Goal: Information Seeking & Learning: Learn about a topic

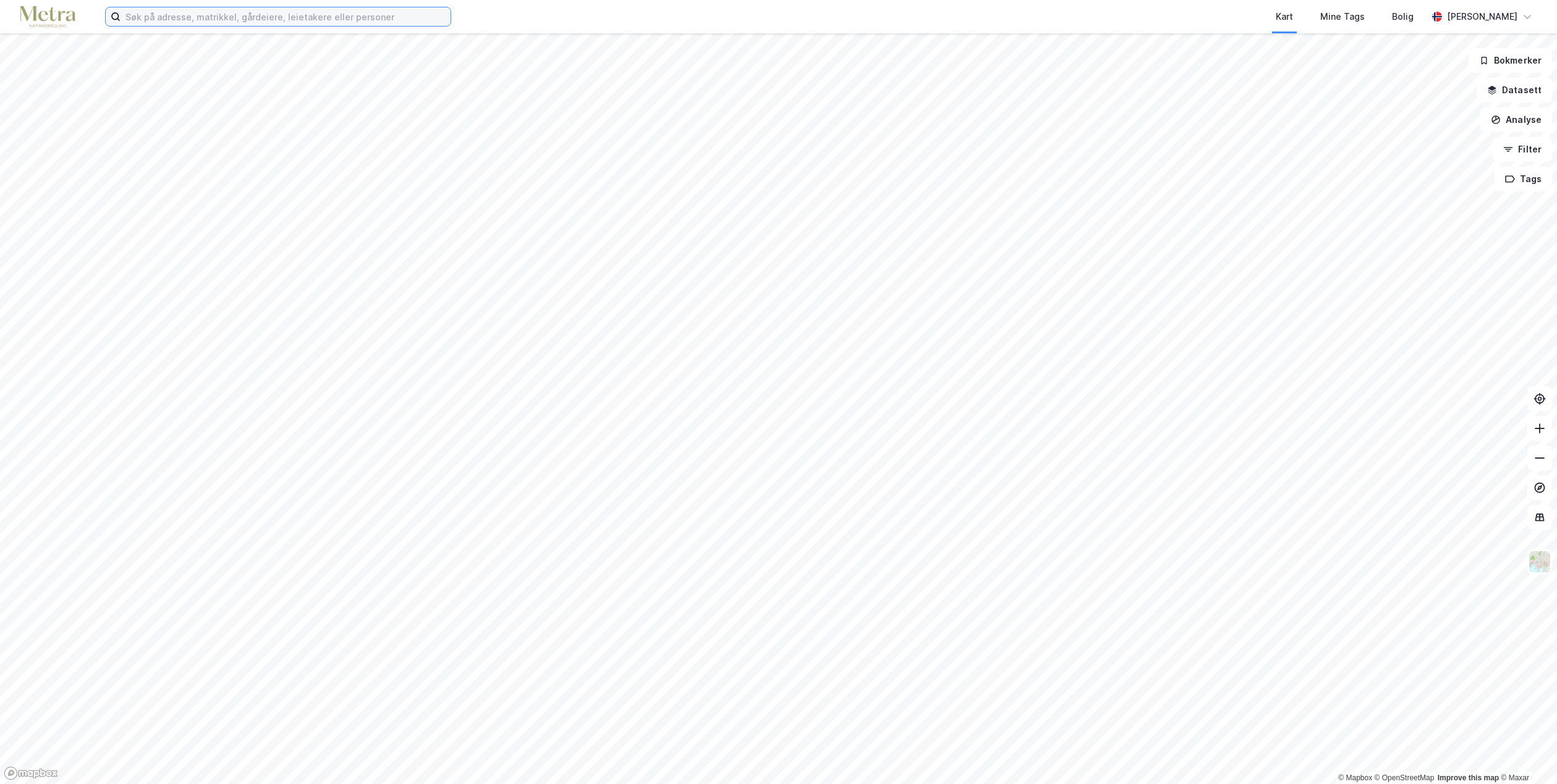
click at [252, 23] on input at bounding box center [285, 17] width 330 height 18
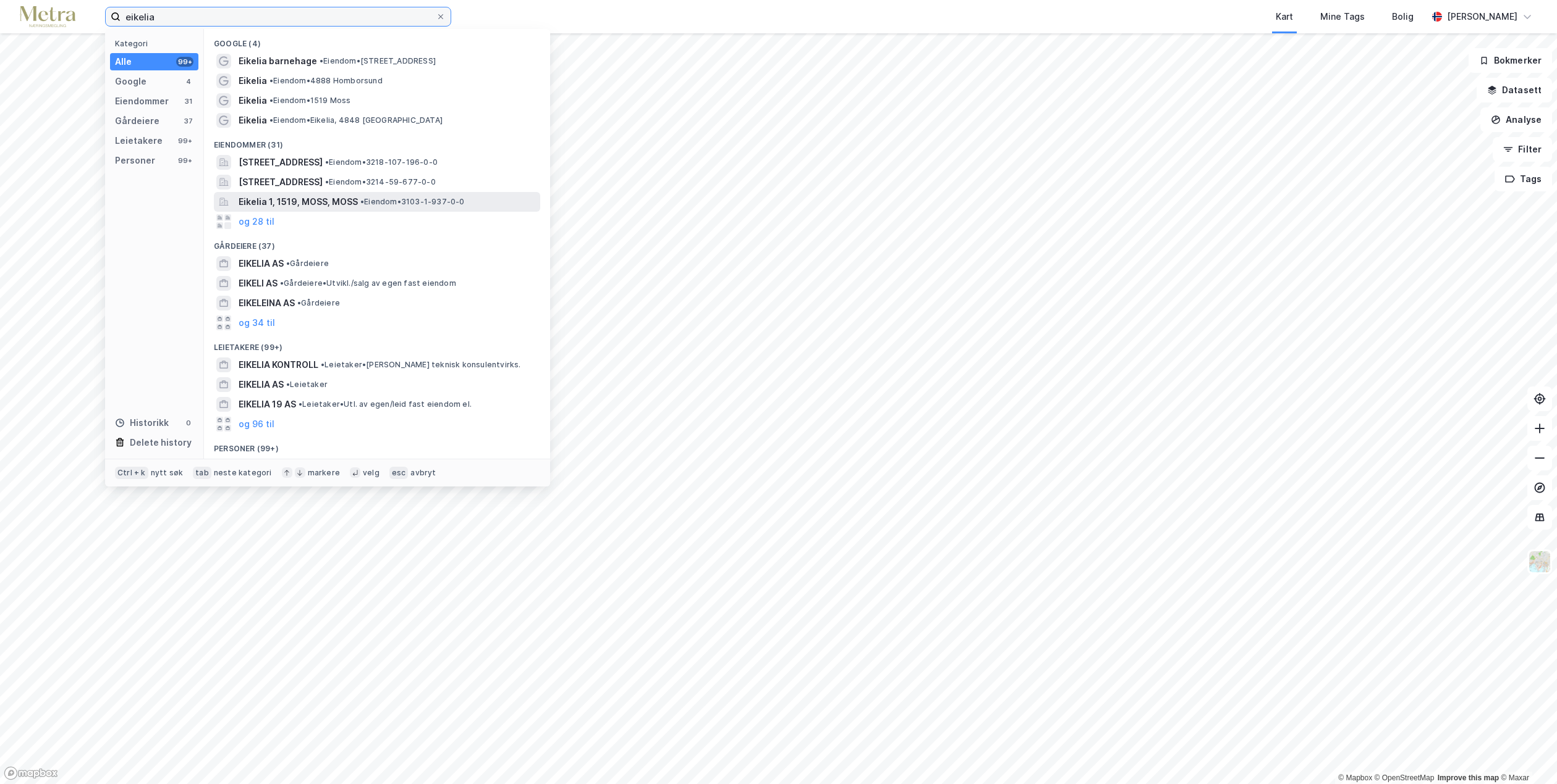
type input "eikelia"
click at [324, 207] on span "Eikelia 1, 1519, MOSS, MOSS" at bounding box center [297, 201] width 119 height 15
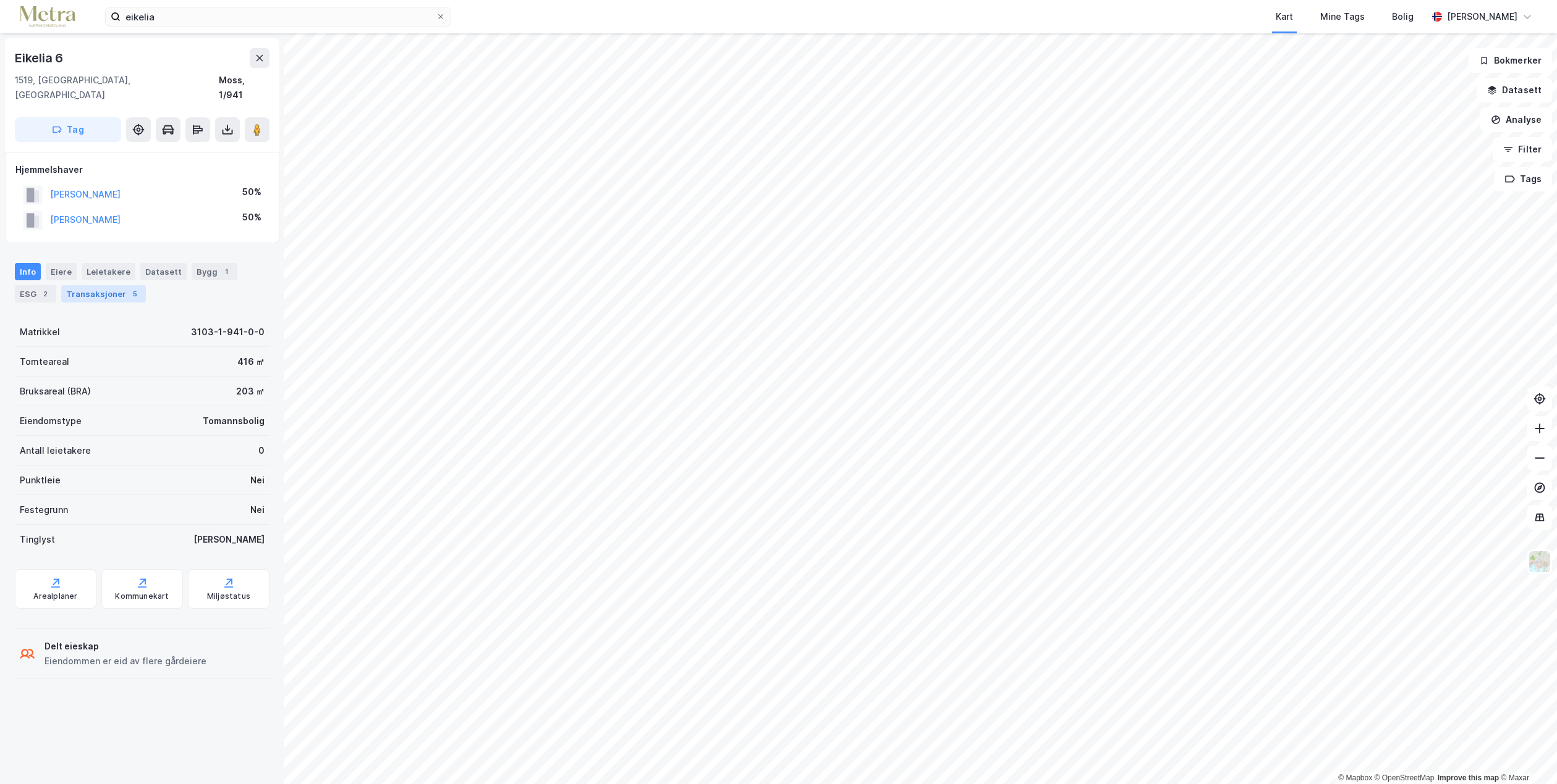
click at [109, 285] on div "Transaksjoner 5" at bounding box center [104, 294] width 85 height 18
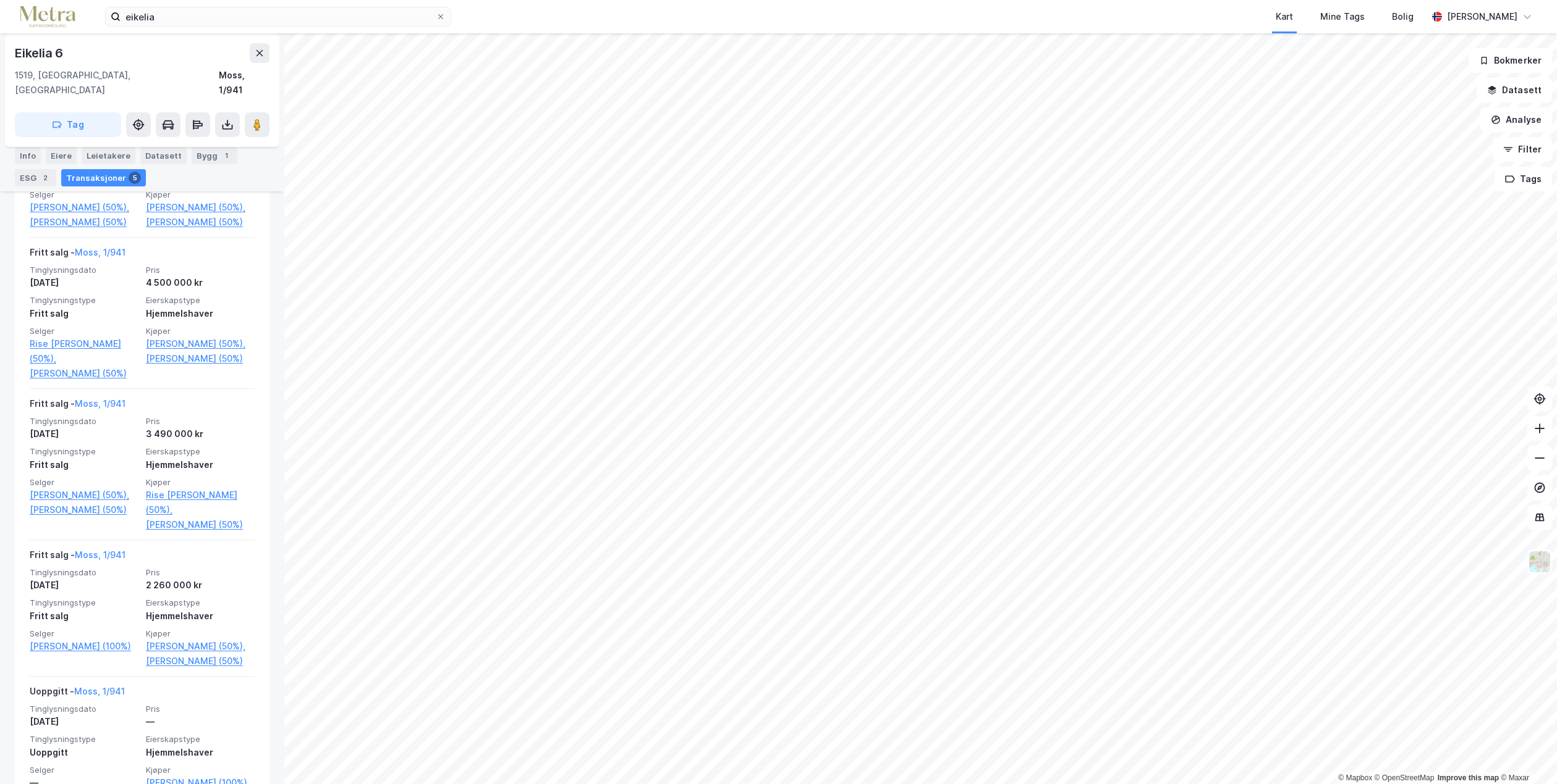
scroll to position [475, 0]
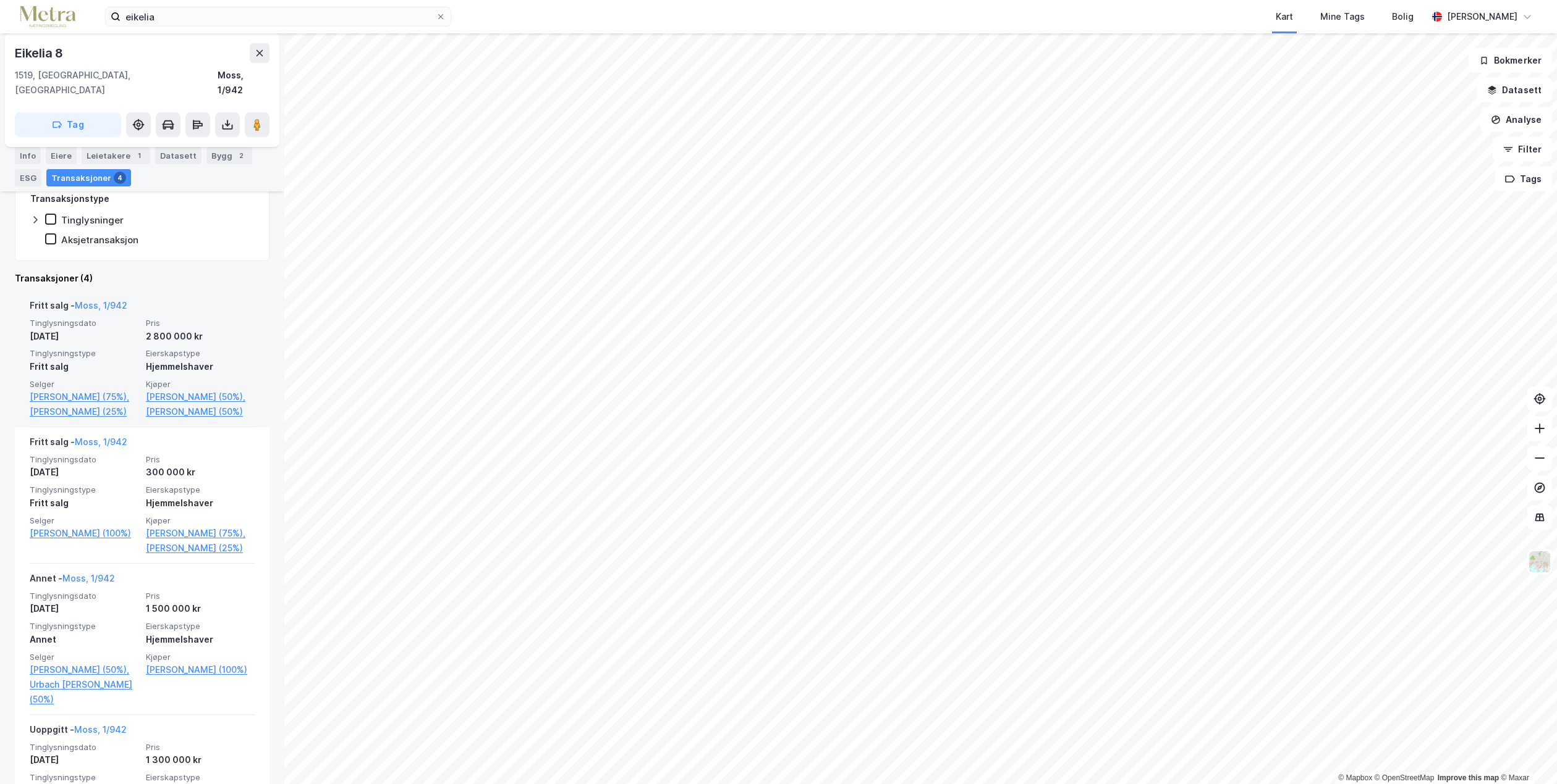
scroll to position [247, 0]
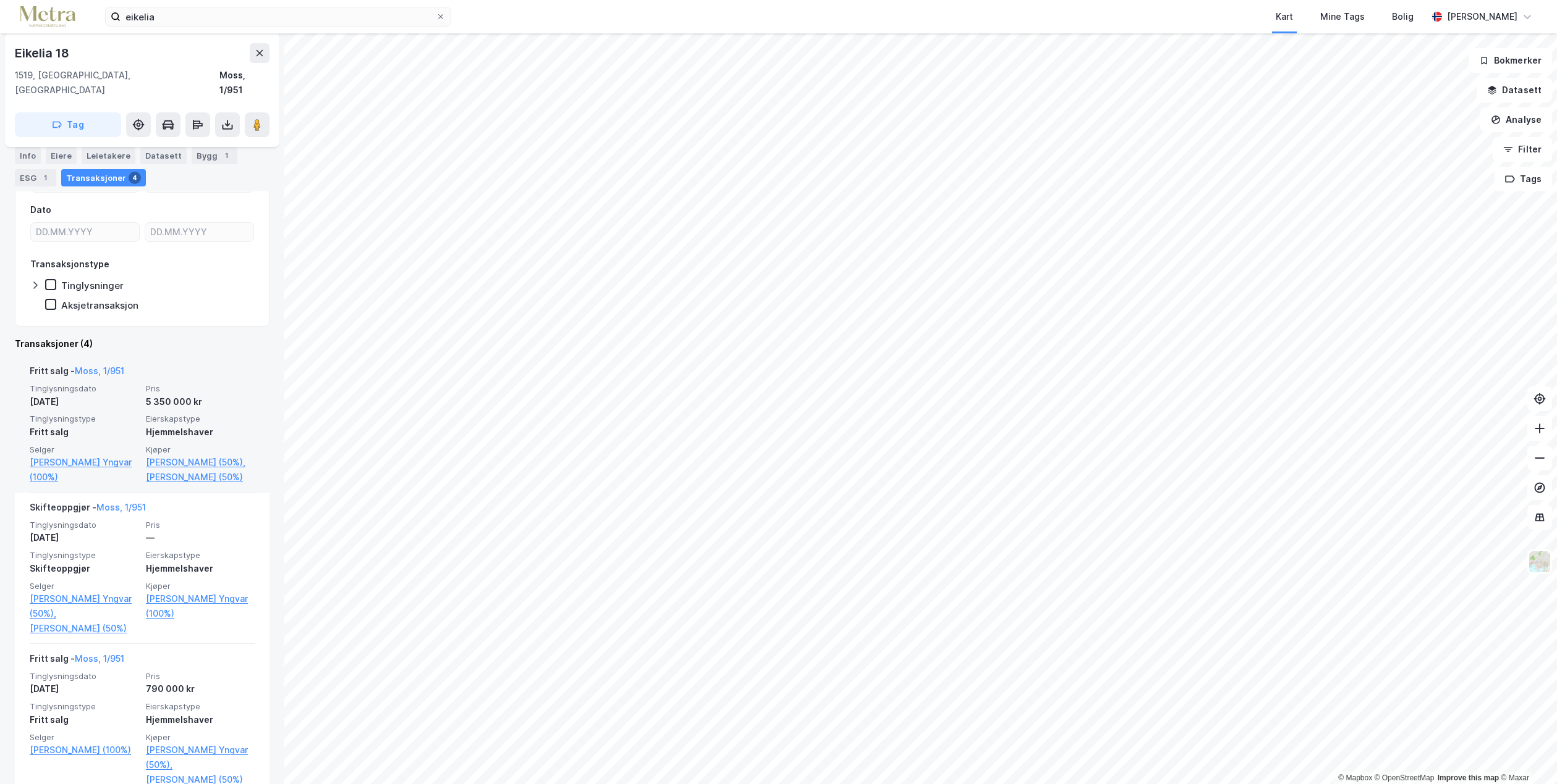
scroll to position [247, 0]
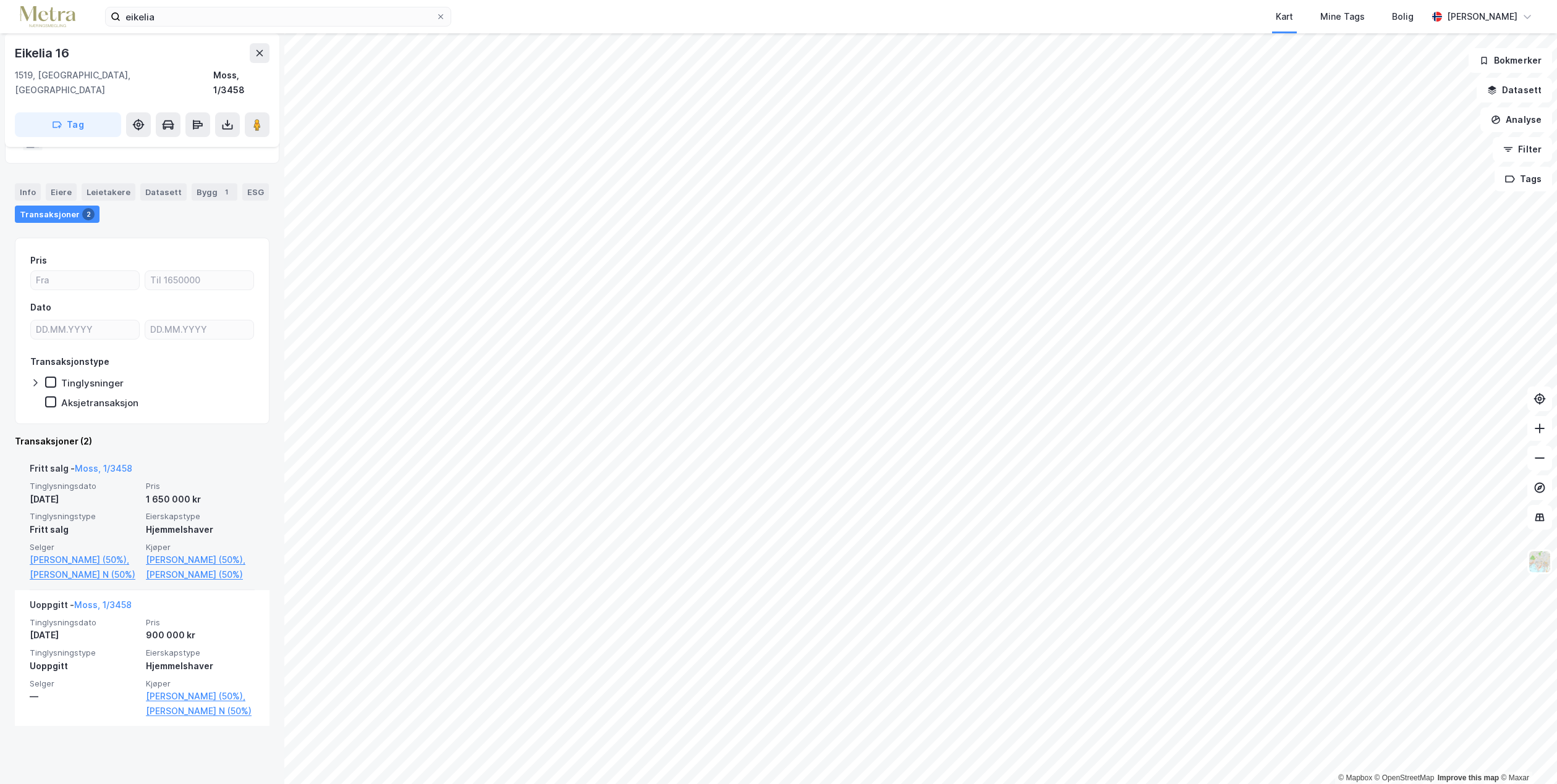
scroll to position [81, 0]
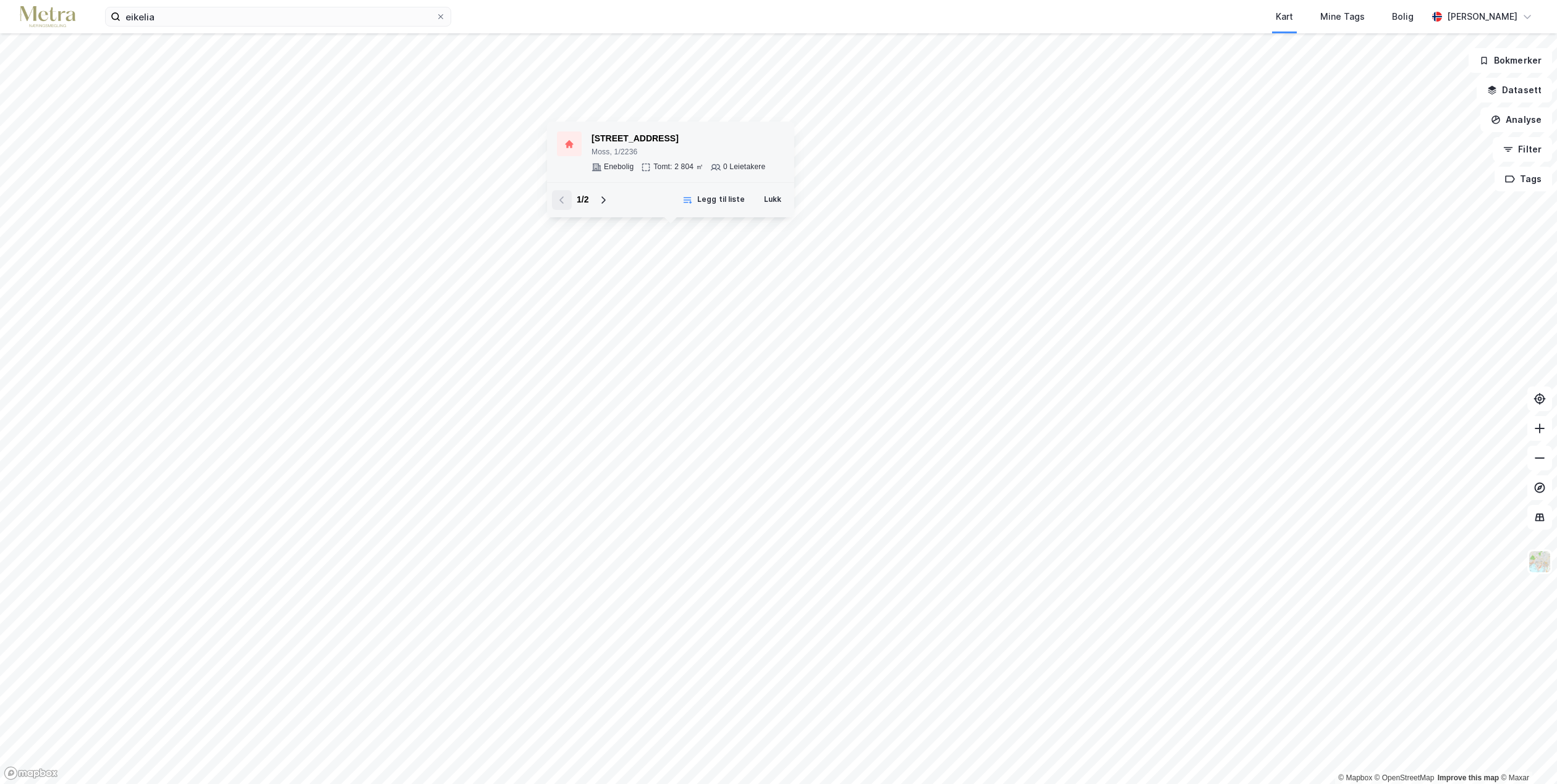
click at [647, 141] on div "[STREET_ADDRESS]" at bounding box center [678, 139] width 173 height 15
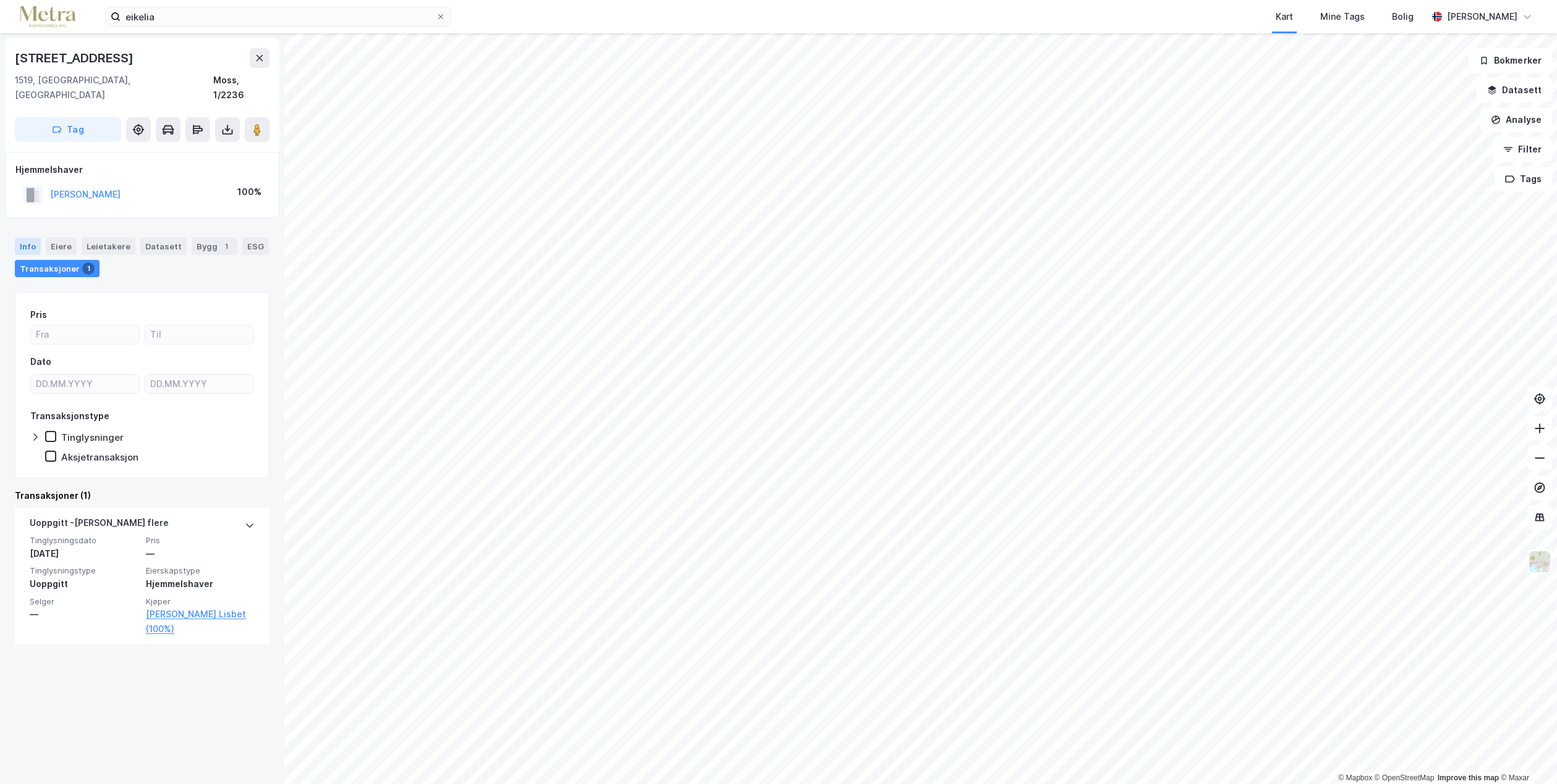
click at [23, 238] on div "Info" at bounding box center [27, 247] width 26 height 18
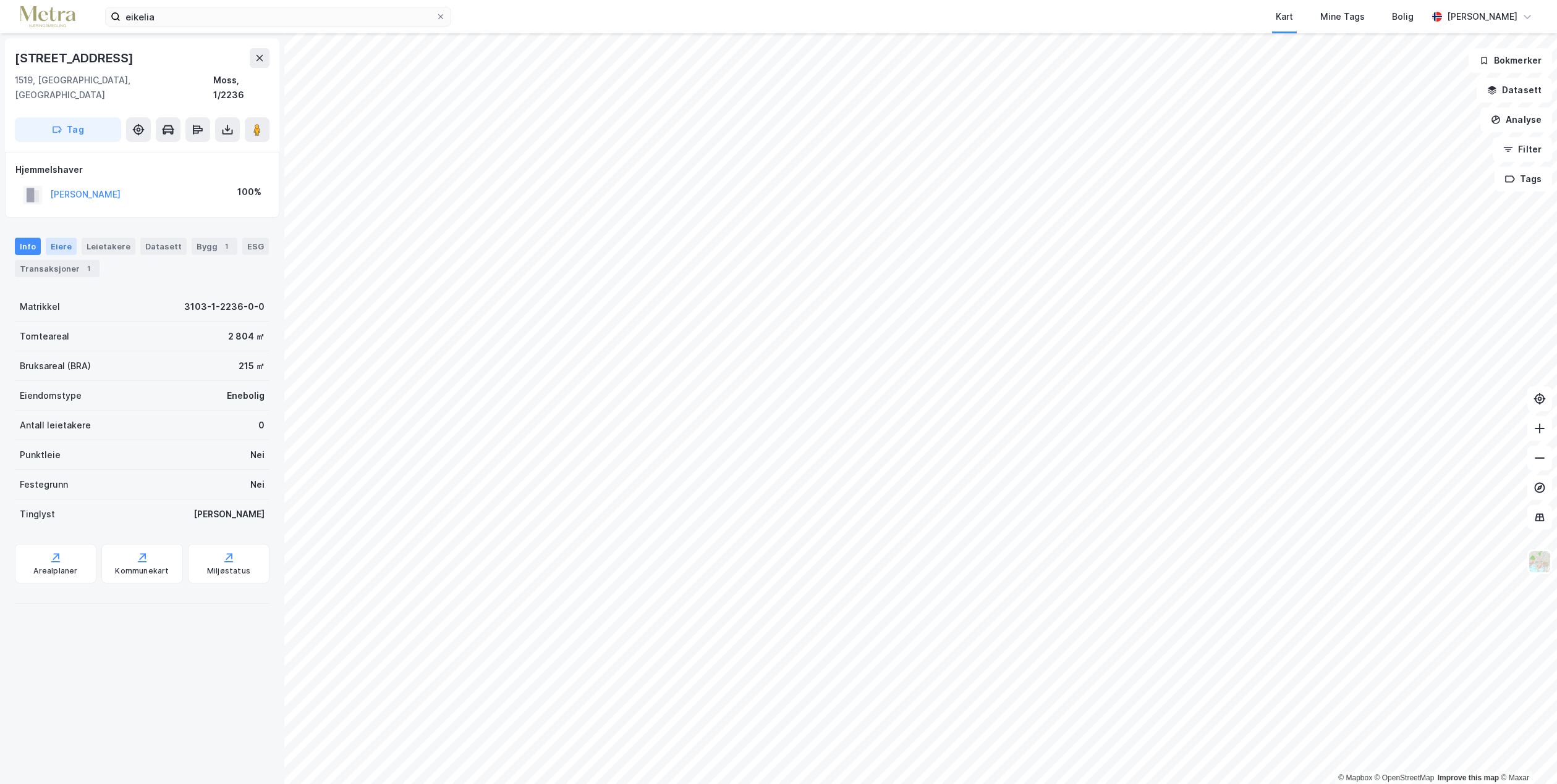
click at [57, 238] on div "Eiere" at bounding box center [61, 247] width 31 height 18
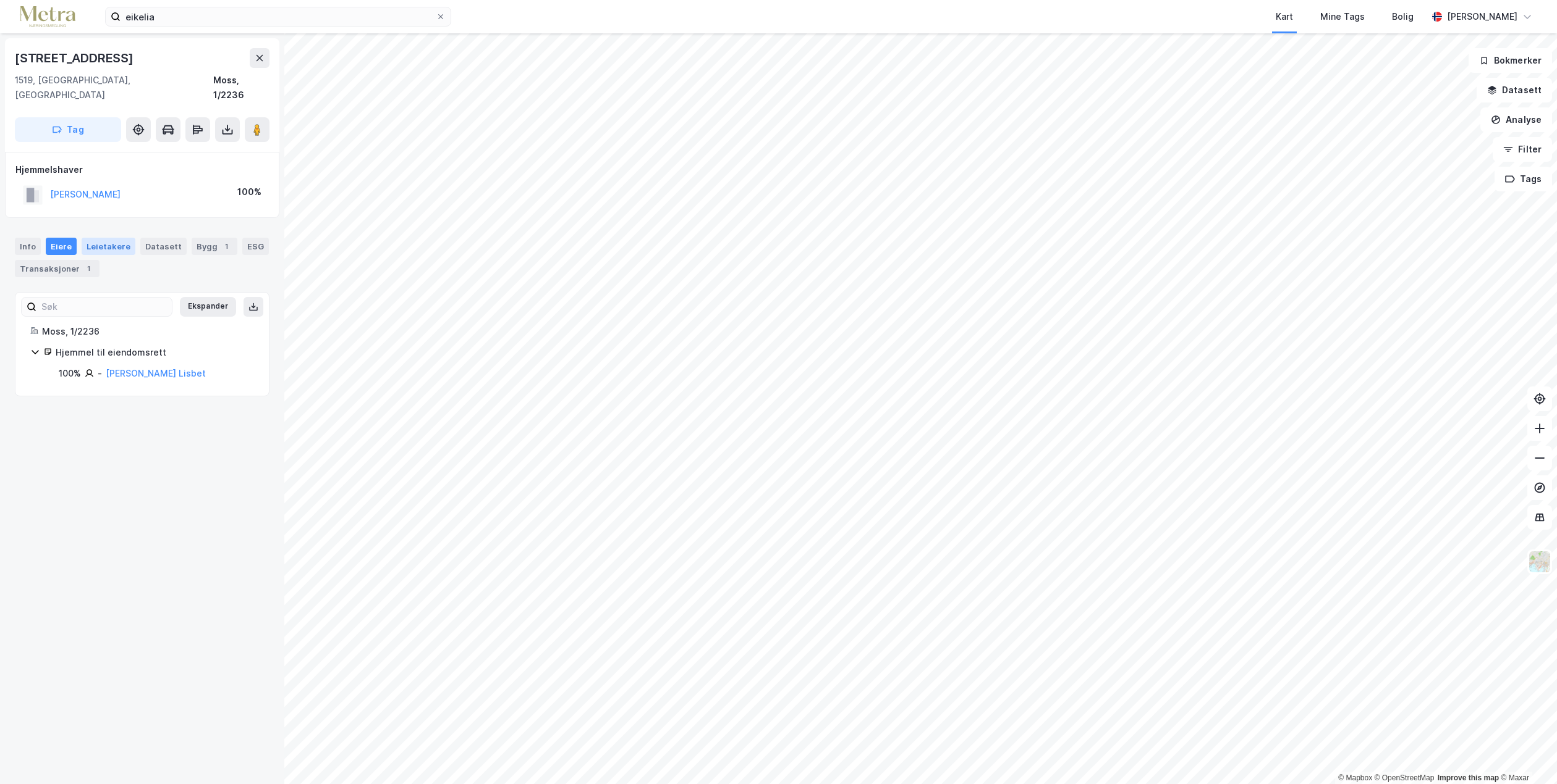
click at [110, 238] on div "Leietakere" at bounding box center [109, 247] width 54 height 18
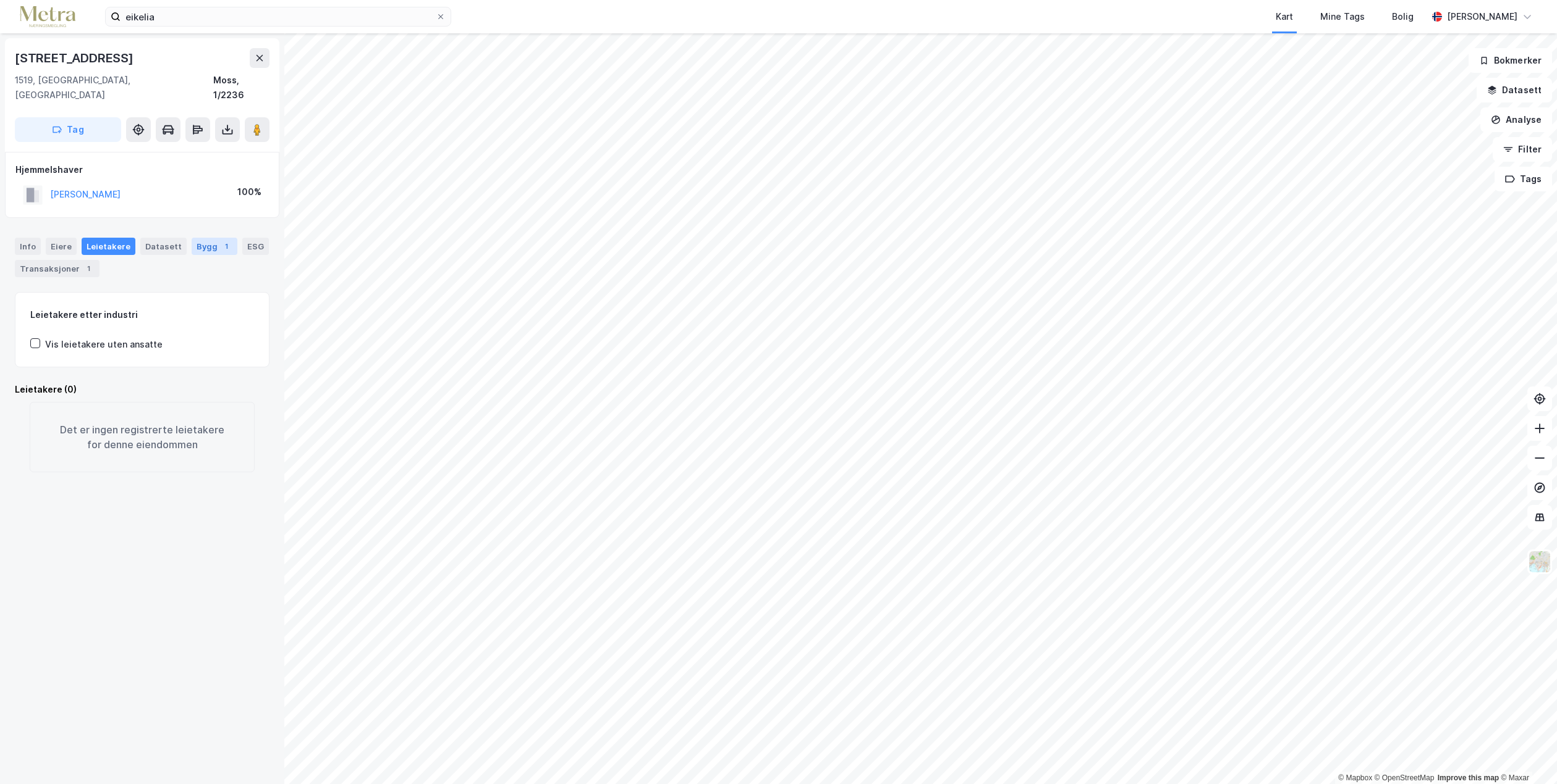
click at [220, 240] on div "1" at bounding box center [226, 247] width 13 height 13
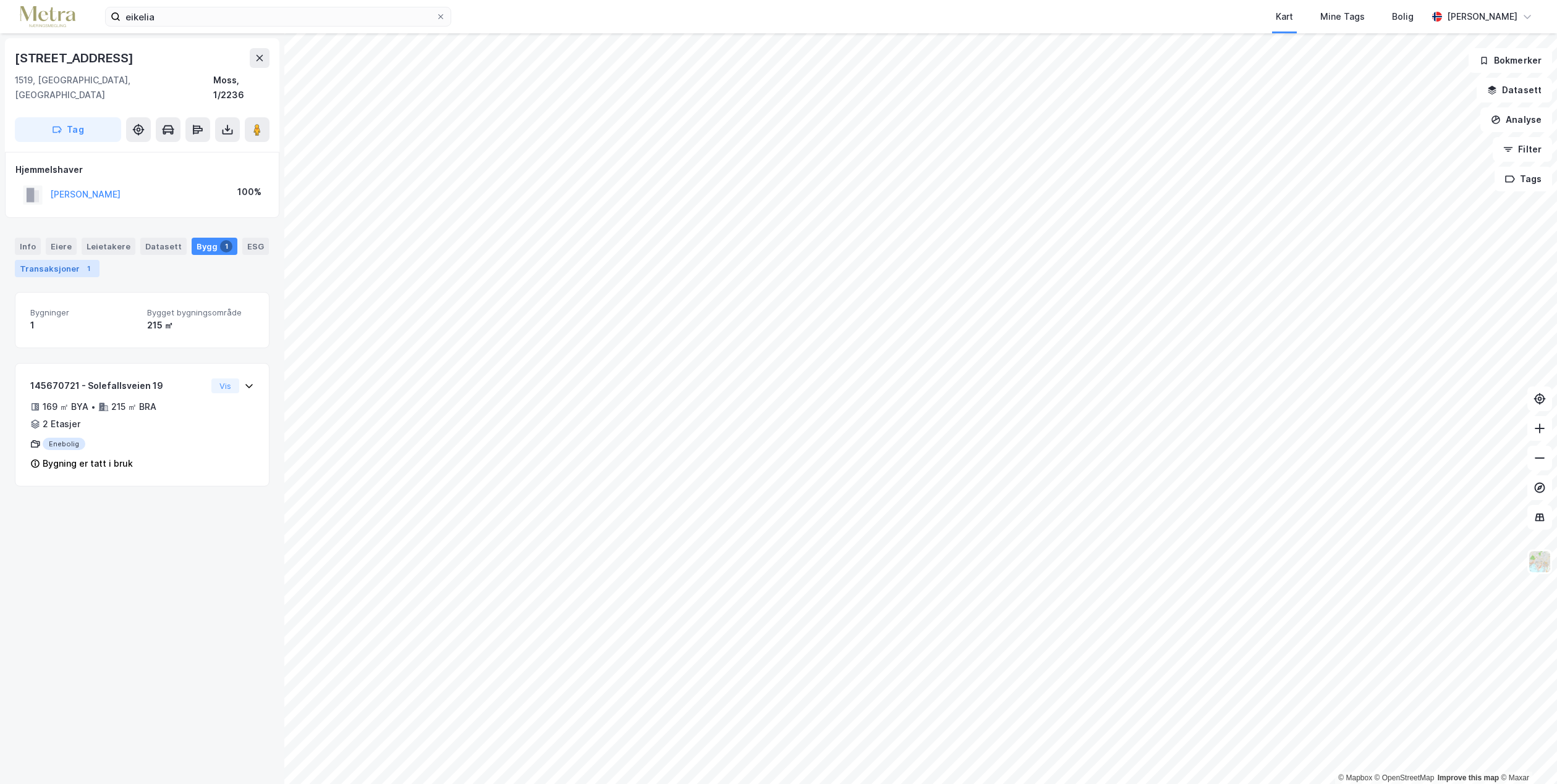
click at [67, 260] on div "Transaksjoner 1" at bounding box center [57, 268] width 85 height 18
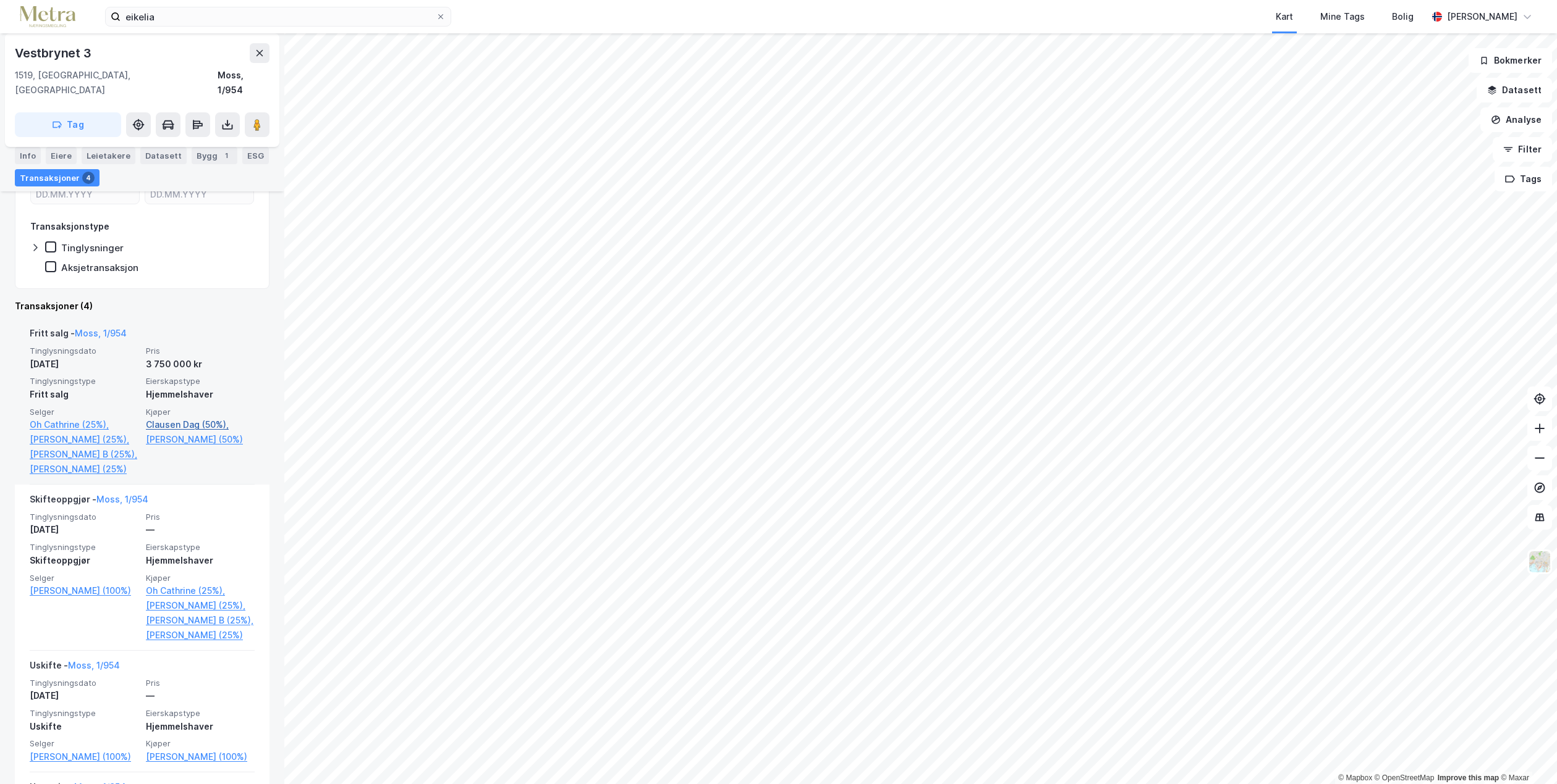
scroll to position [247, 0]
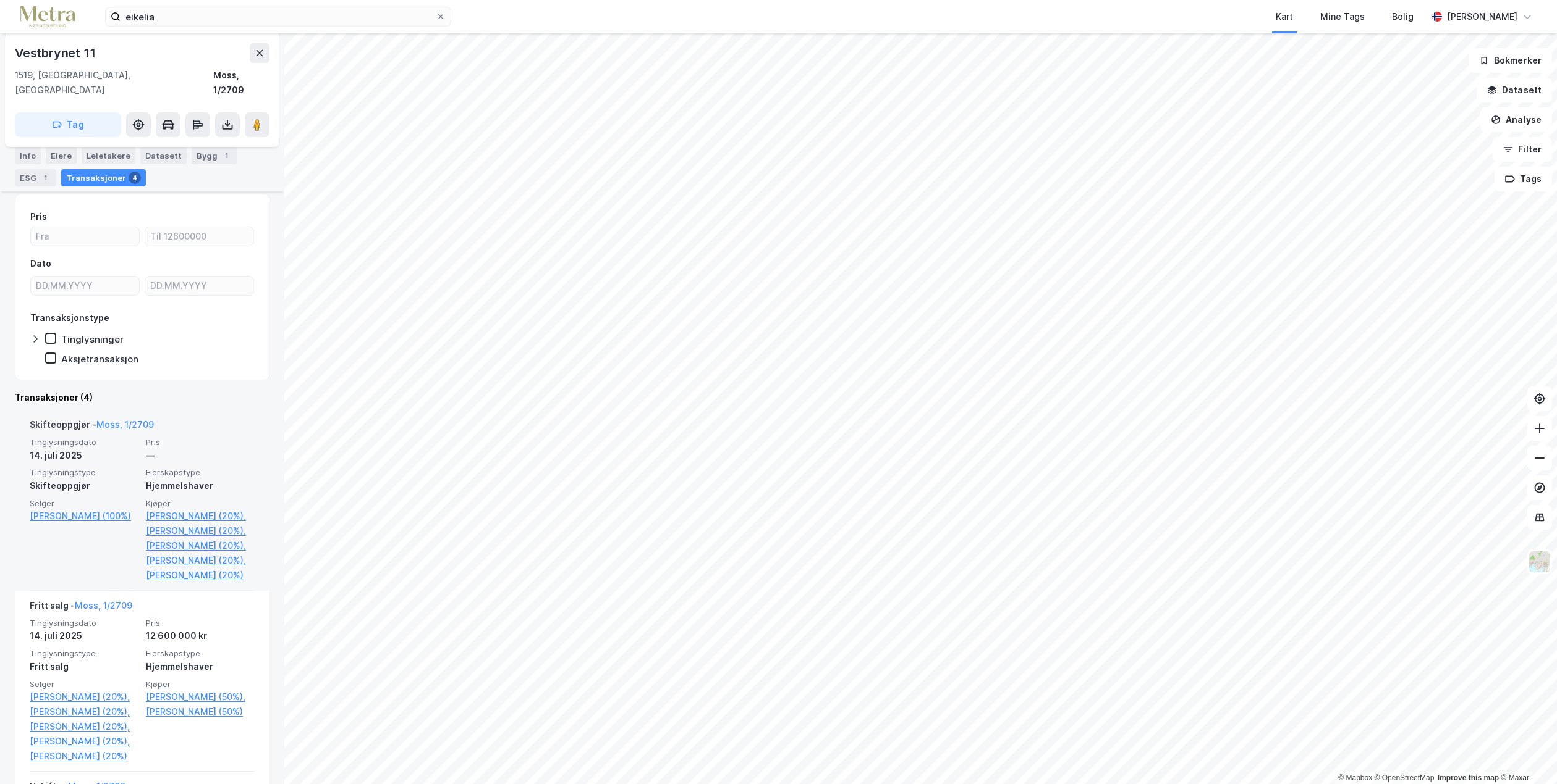
scroll to position [185, 0]
